Goal: Task Accomplishment & Management: Use online tool/utility

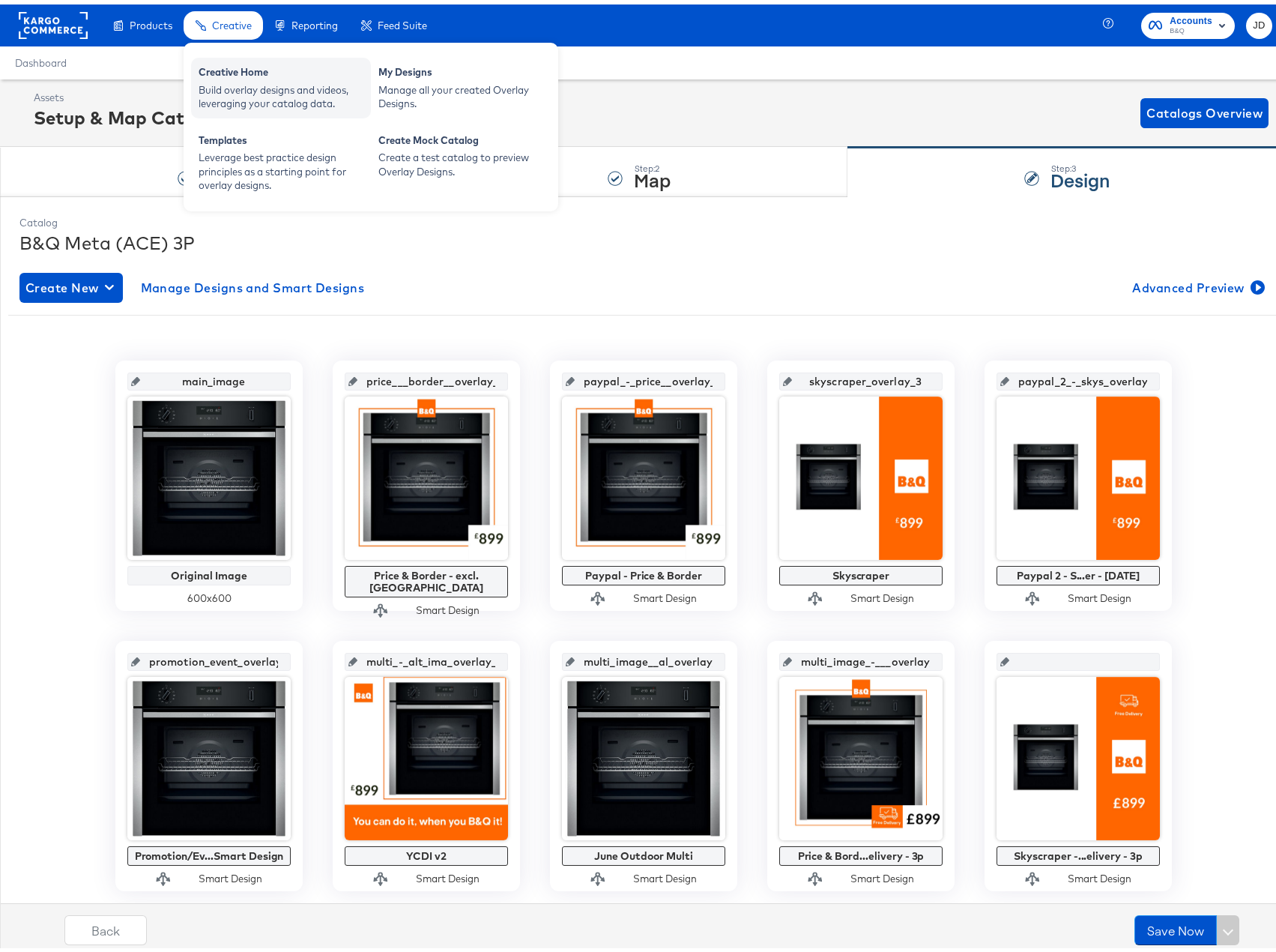
click at [239, 68] on div "Creative Home" at bounding box center [281, 69] width 165 height 18
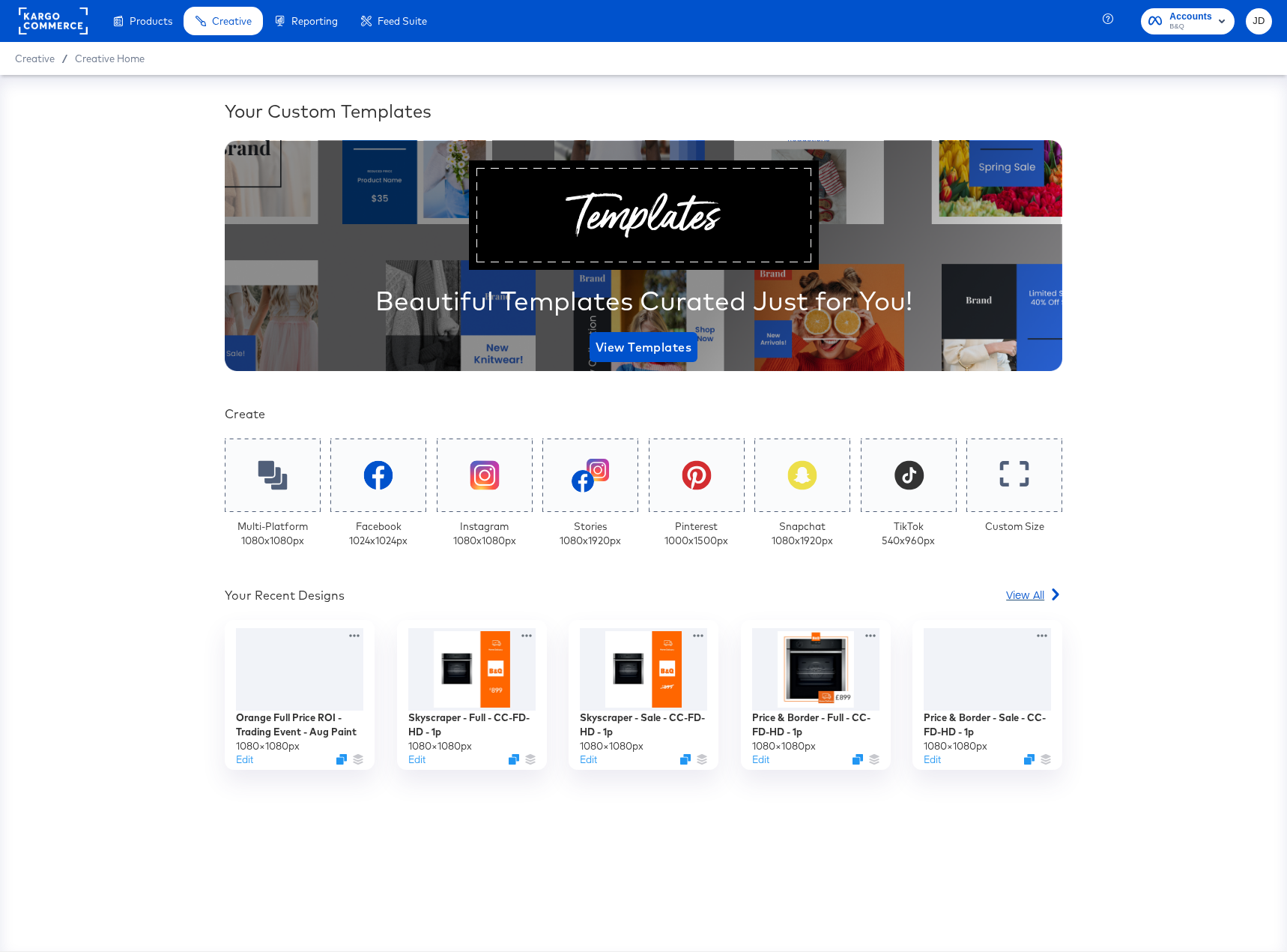
click at [1026, 595] on span "View All" at bounding box center [1025, 594] width 38 height 15
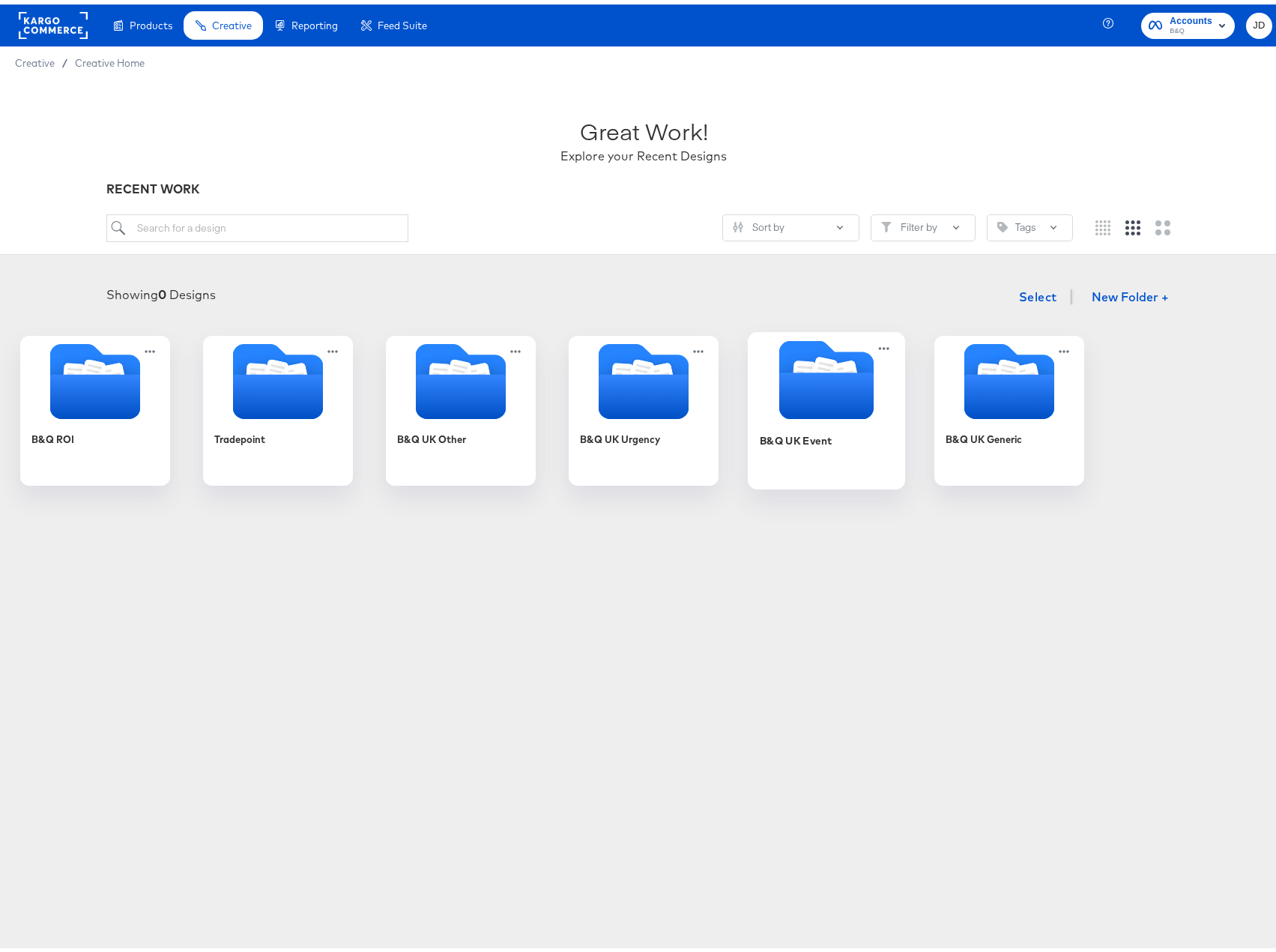
click at [894, 459] on div "B&Q UK Event" at bounding box center [827, 447] width 134 height 57
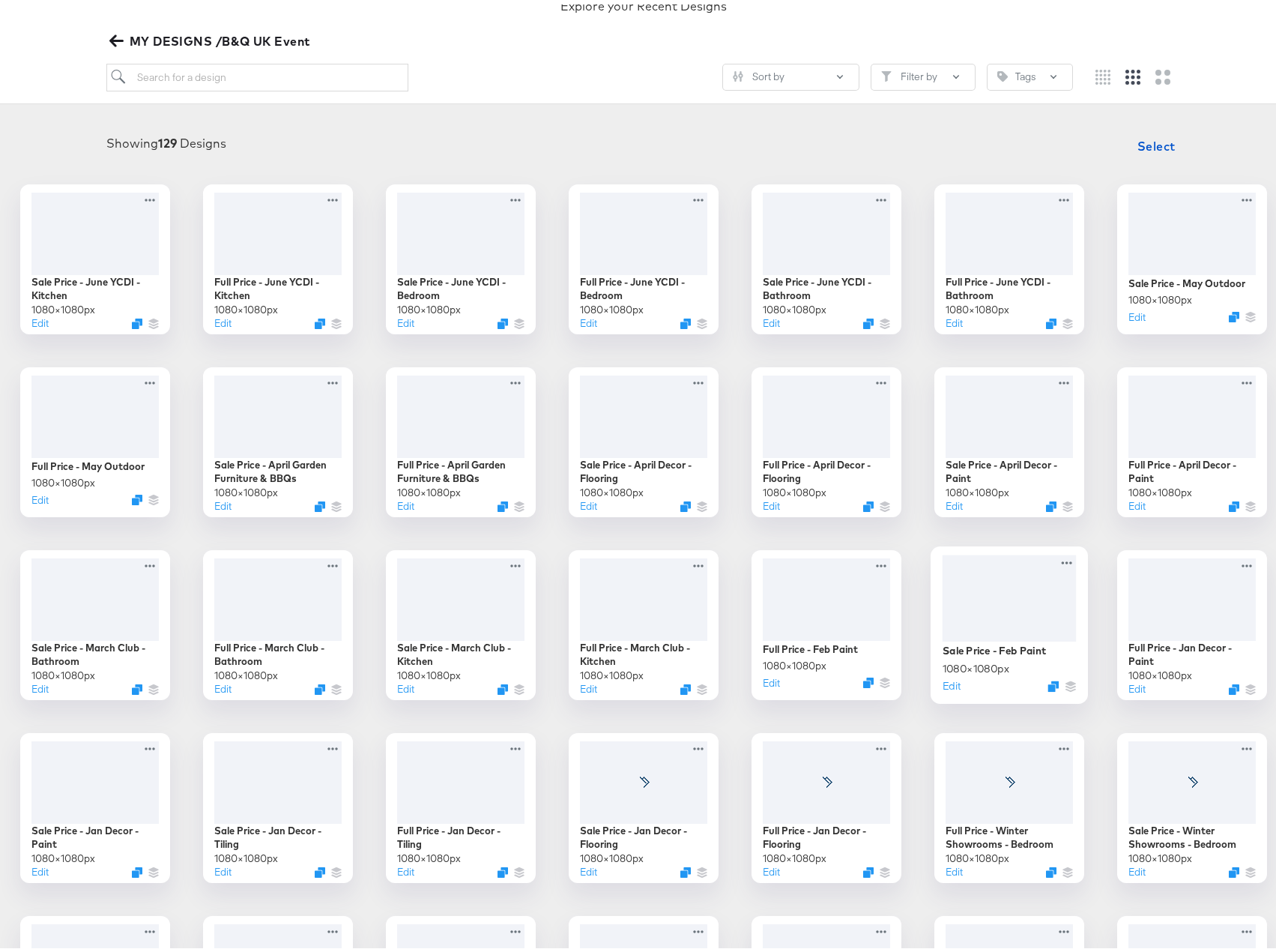
scroll to position [300, 0]
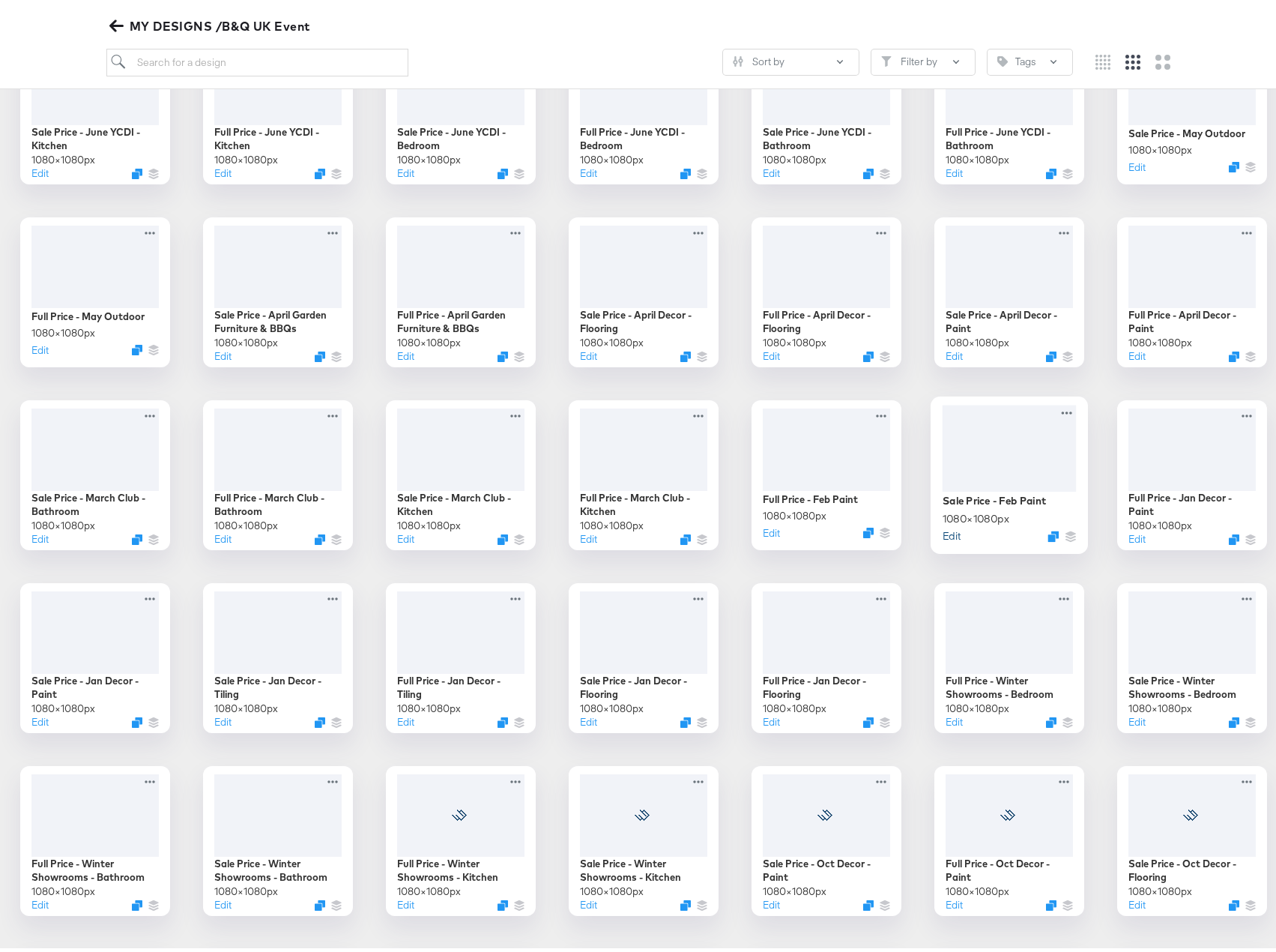
click at [942, 538] on button "Edit" at bounding box center [951, 531] width 18 height 14
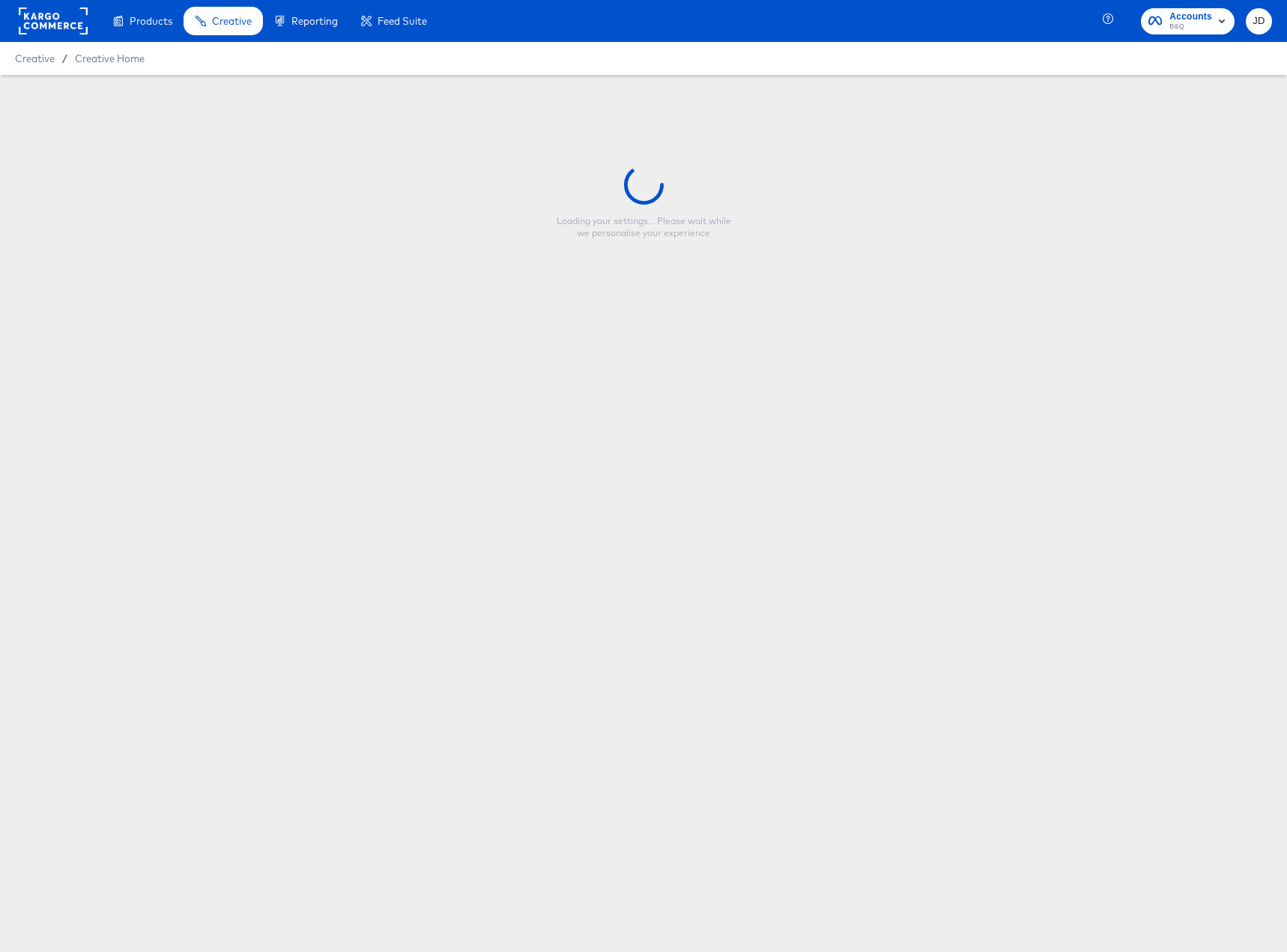
type input "Sale Price - Feb Paint"
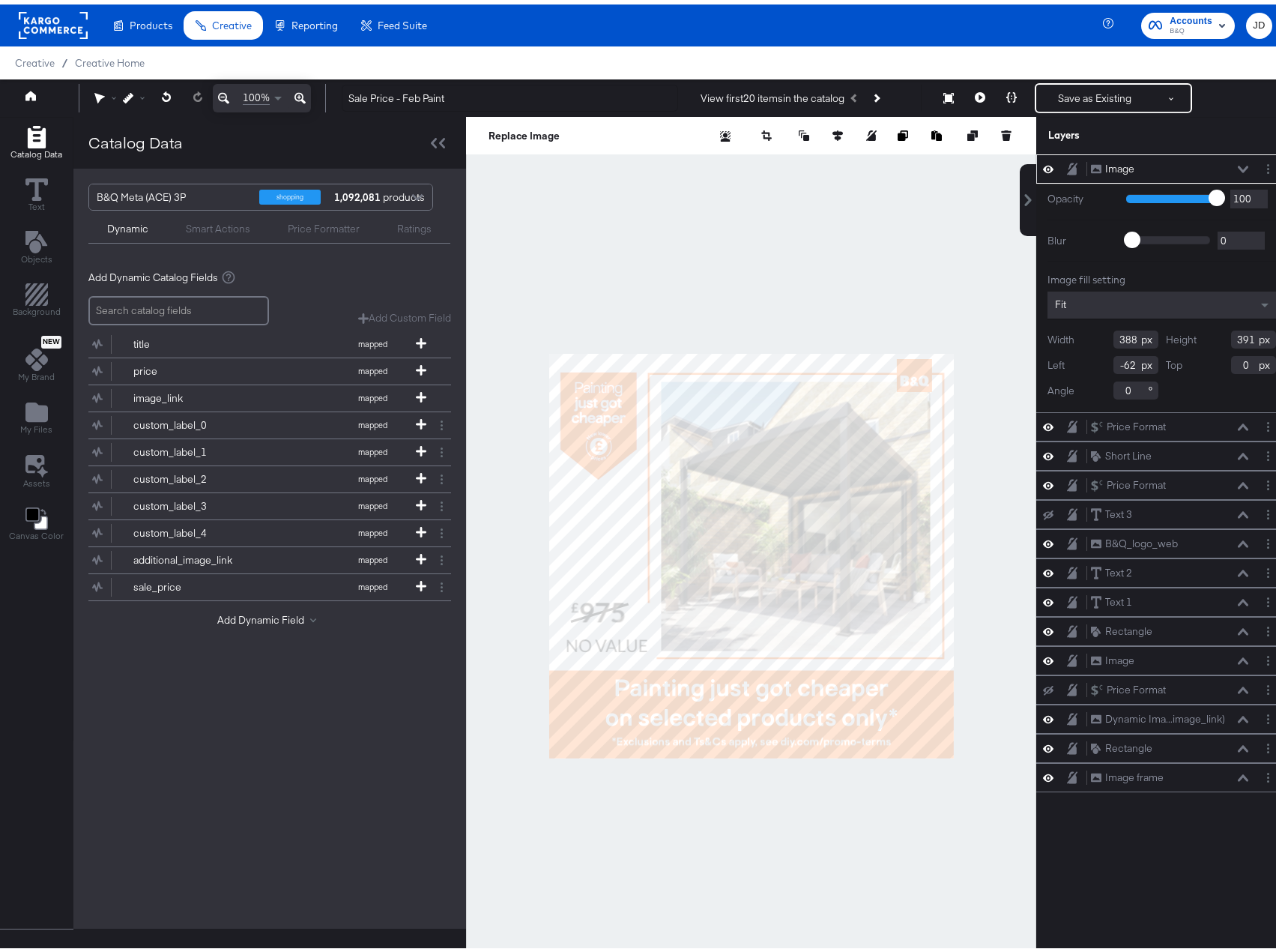
click at [772, 220] on div at bounding box center [751, 551] width 571 height 878
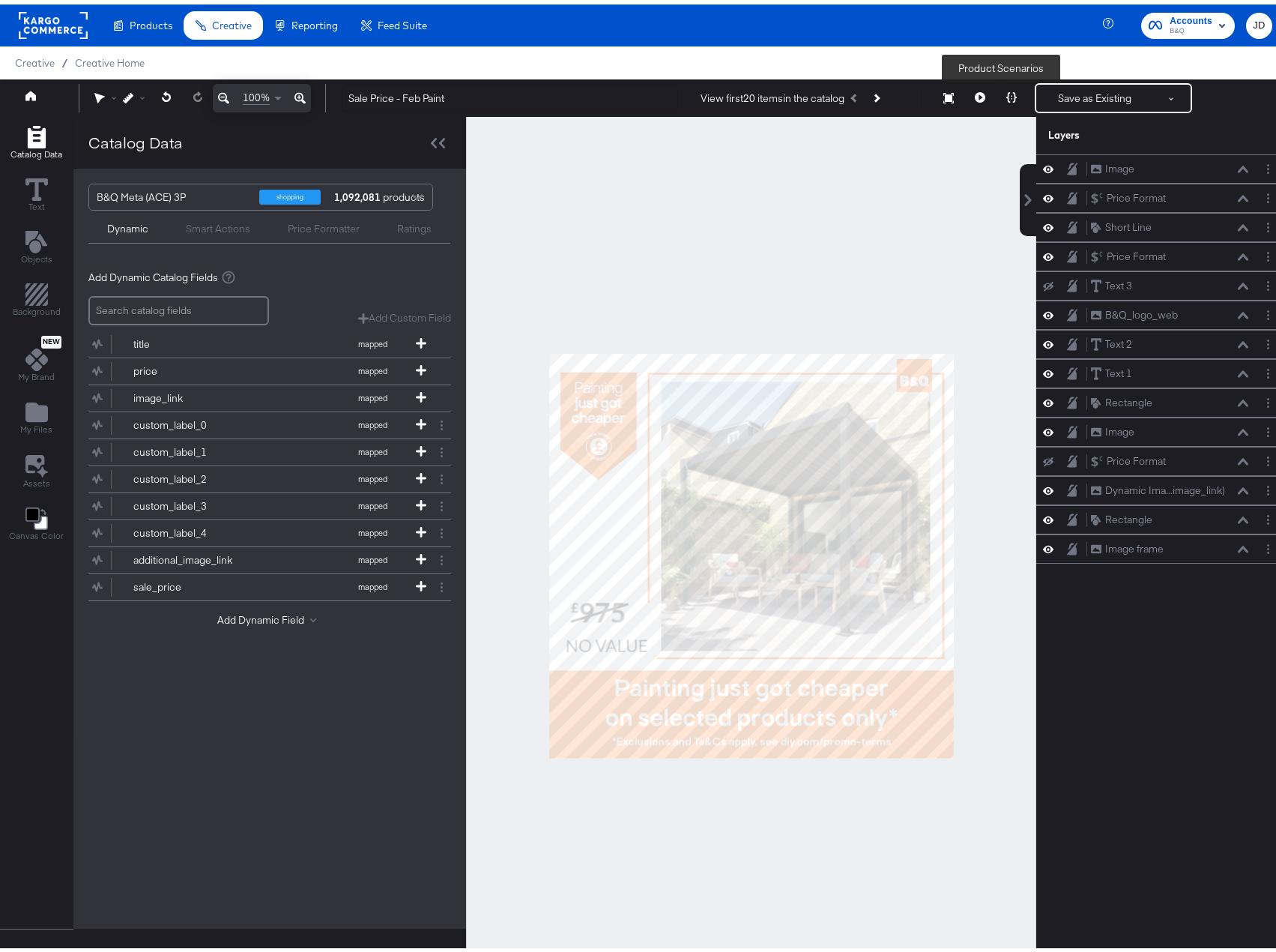
click at [1001, 103] on button at bounding box center [1011, 94] width 31 height 30
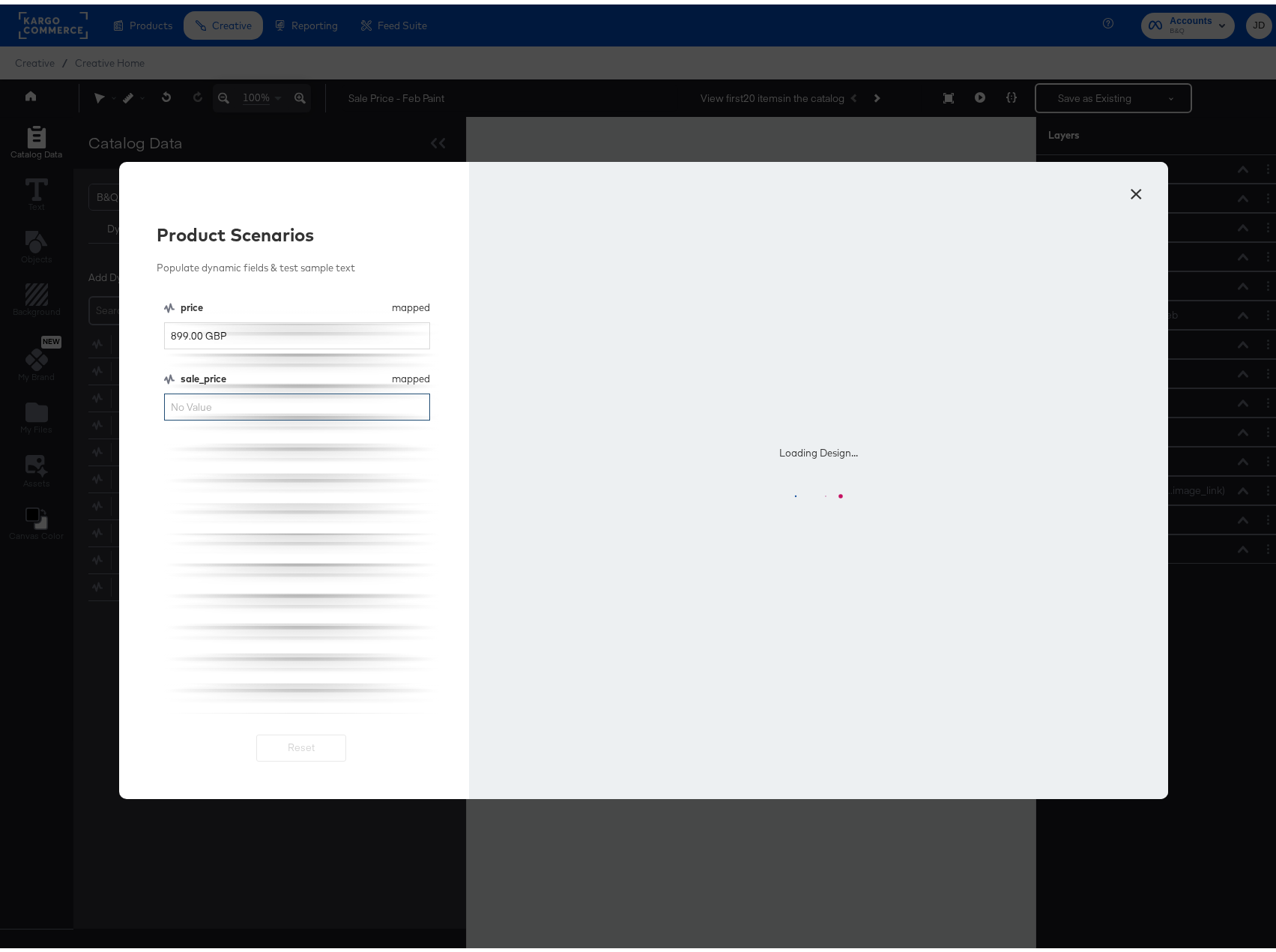
click at [234, 410] on input "sale_price" at bounding box center [297, 402] width 266 height 28
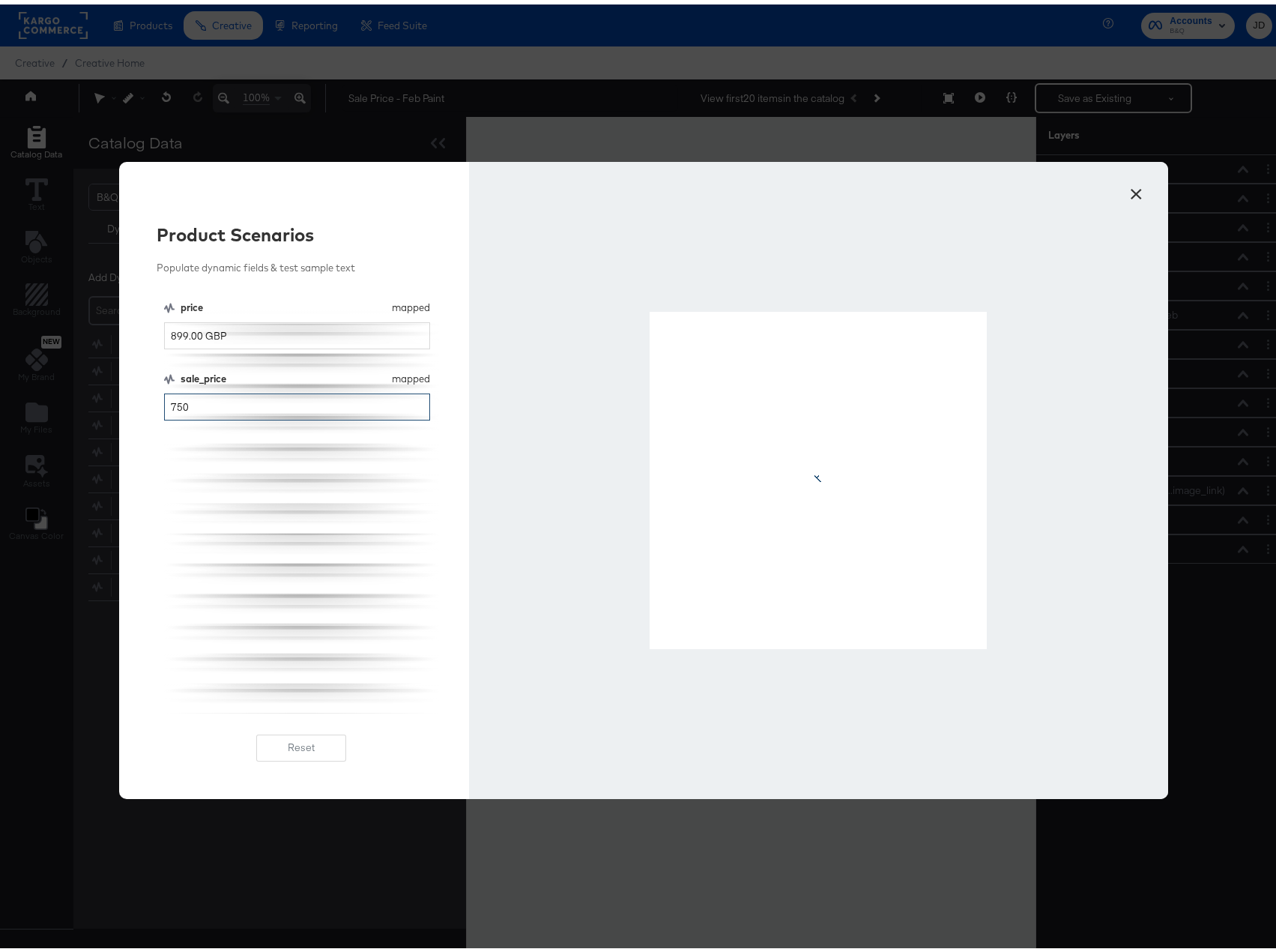
type input "750"
click at [230, 516] on div "price mapped price 899.00 GBP sale_price mapped sale_price 750" at bounding box center [302, 502] width 275 height 413
click at [591, 370] on div at bounding box center [819, 476] width 699 height 637
click at [563, 534] on div at bounding box center [819, 476] width 699 height 637
